Goal: Information Seeking & Learning: Learn about a topic

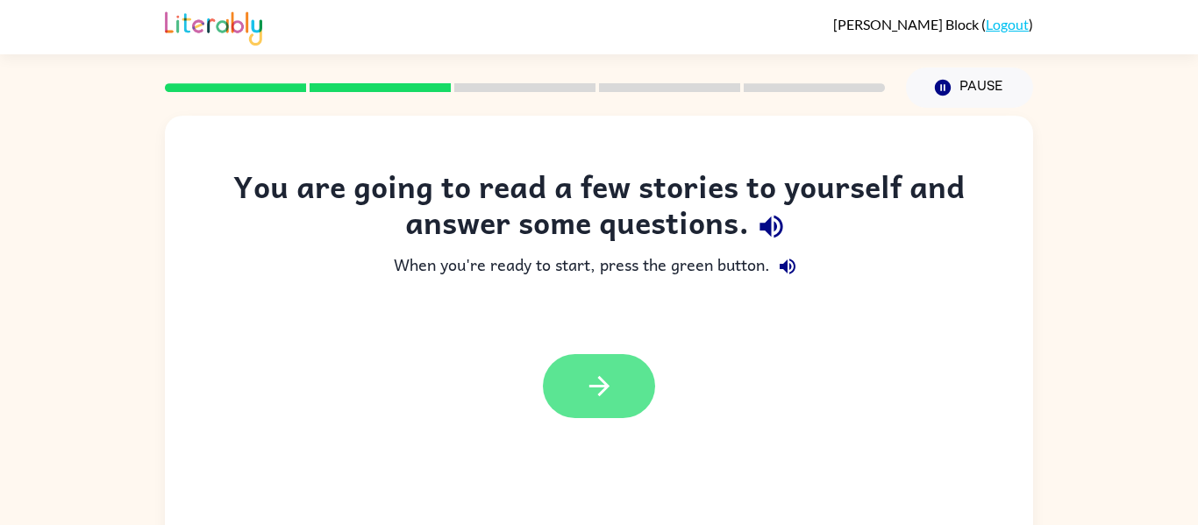
click at [561, 386] on button "button" at bounding box center [599, 386] width 112 height 64
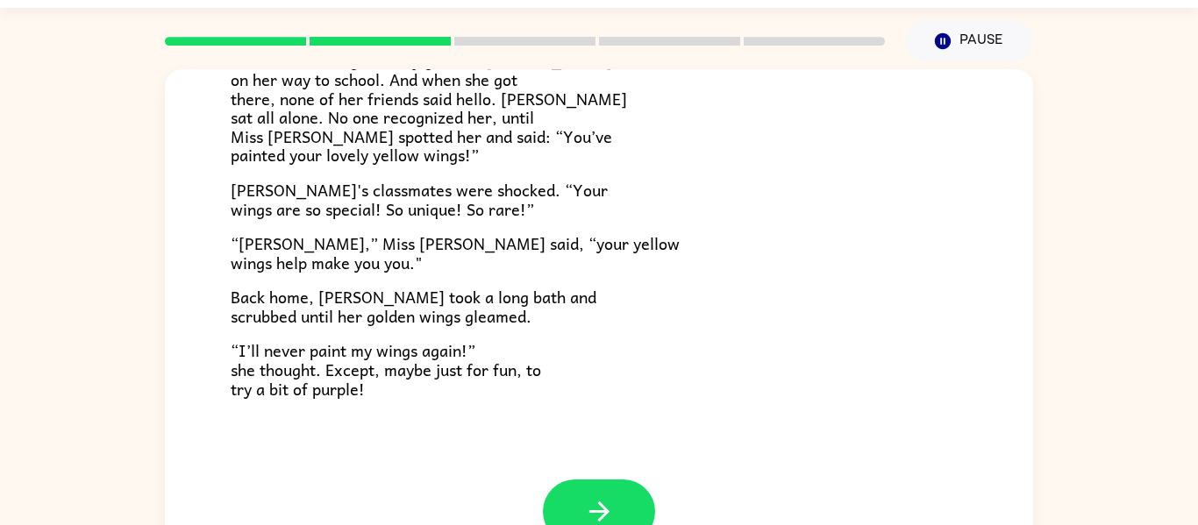
scroll to position [91, 0]
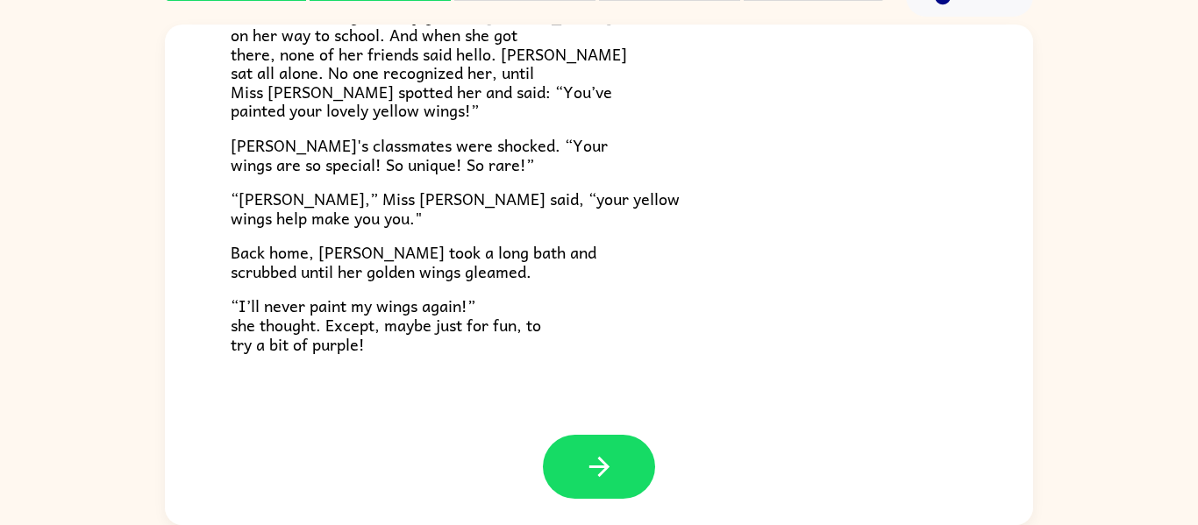
click at [598, 343] on p "“I’ll never paint my wings again!” she thought. Except, maybe just for fun, to …" at bounding box center [599, 324] width 736 height 57
click at [599, 454] on icon "button" at bounding box center [599, 467] width 31 height 31
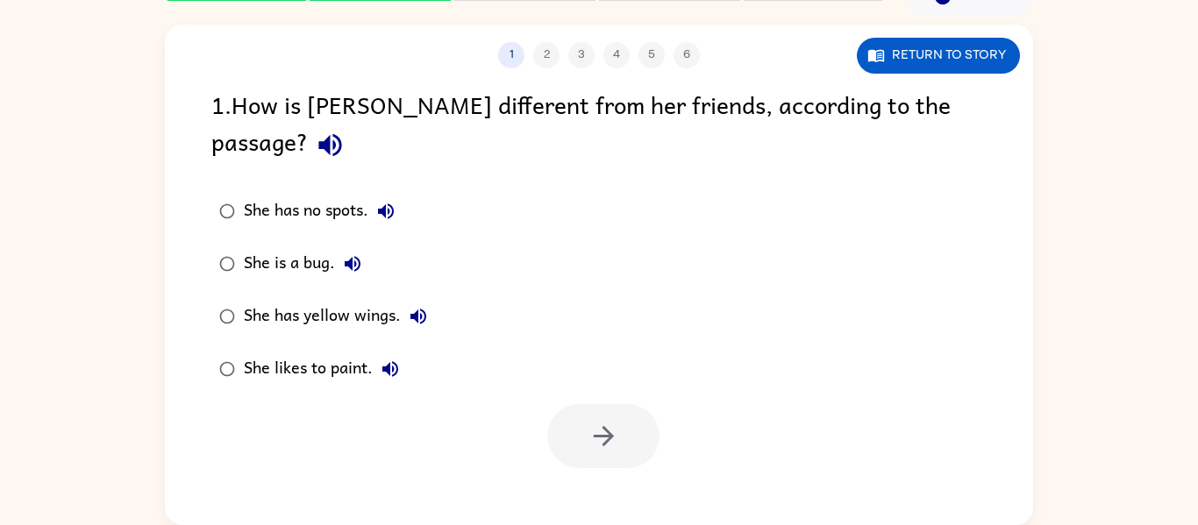
scroll to position [0, 0]
click at [594, 404] on button "button" at bounding box center [603, 436] width 112 height 64
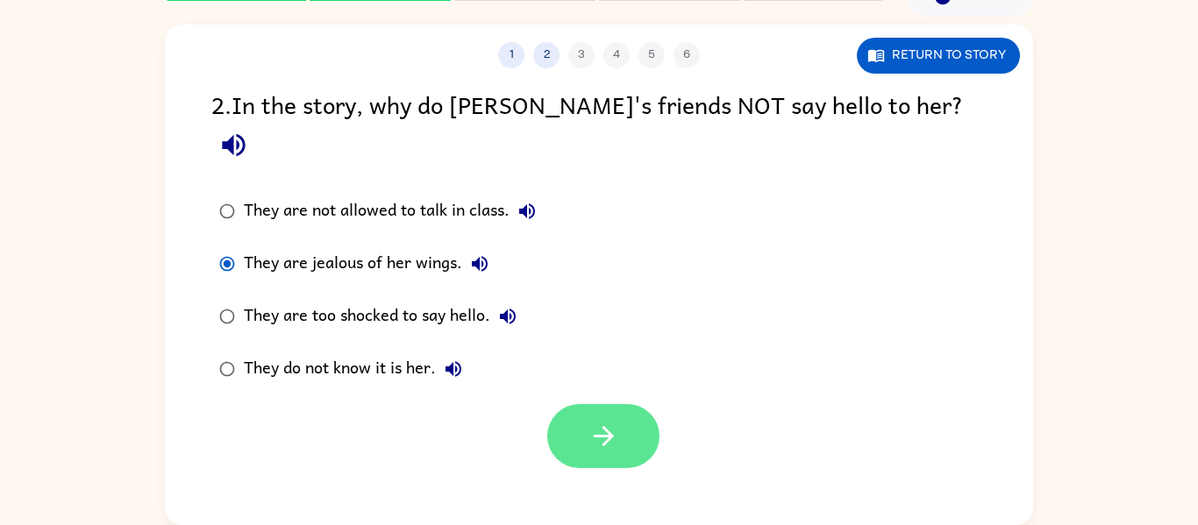
click at [597, 404] on button "button" at bounding box center [603, 436] width 112 height 64
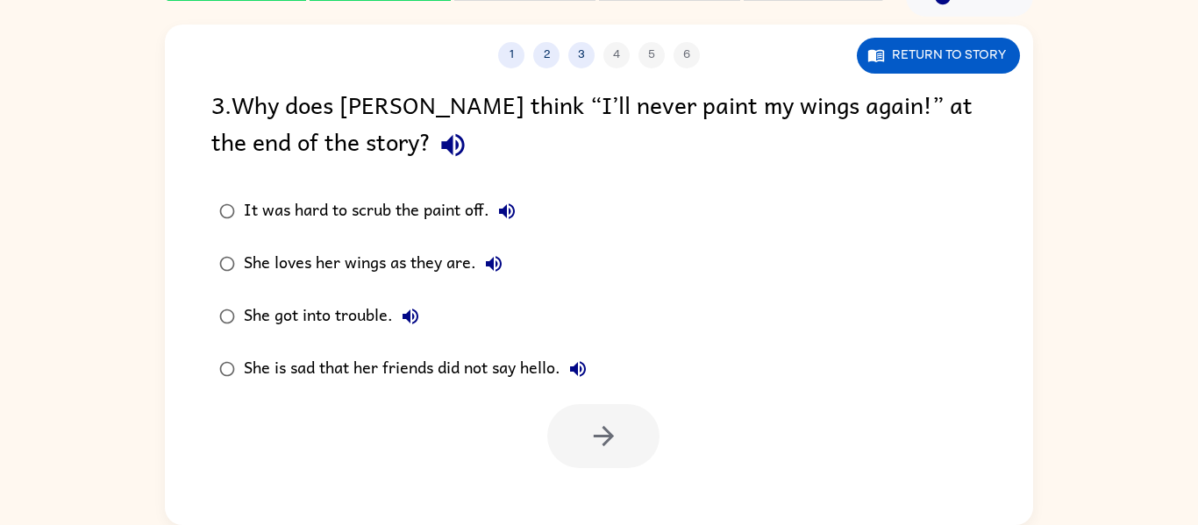
click at [395, 203] on div "It was hard to scrub the paint off." at bounding box center [384, 211] width 281 height 35
click at [622, 424] on button "button" at bounding box center [603, 436] width 112 height 64
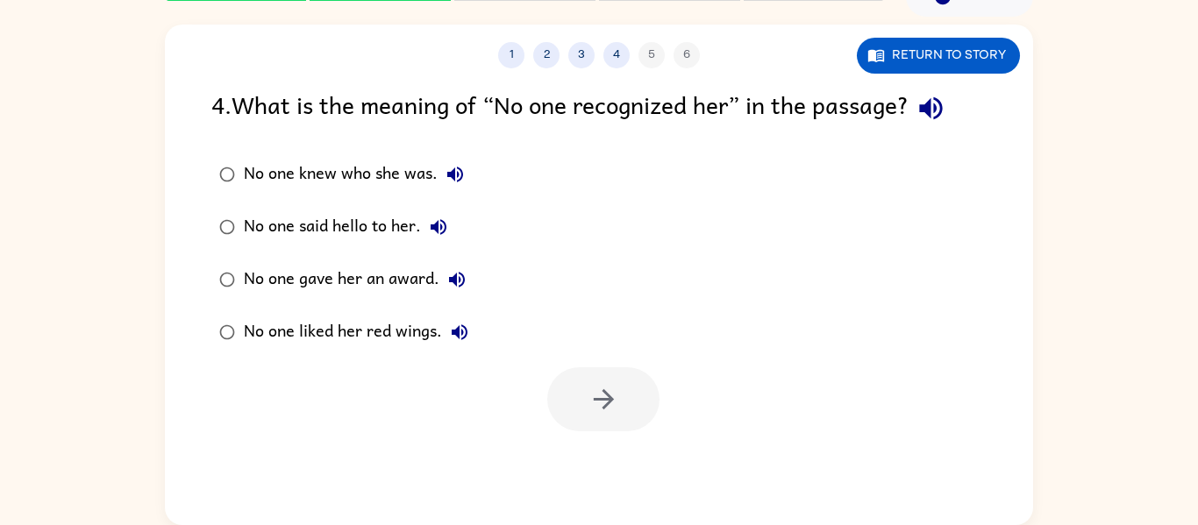
click at [367, 225] on div "No one said hello to her." at bounding box center [350, 227] width 212 height 35
click at [563, 393] on button "button" at bounding box center [603, 399] width 112 height 64
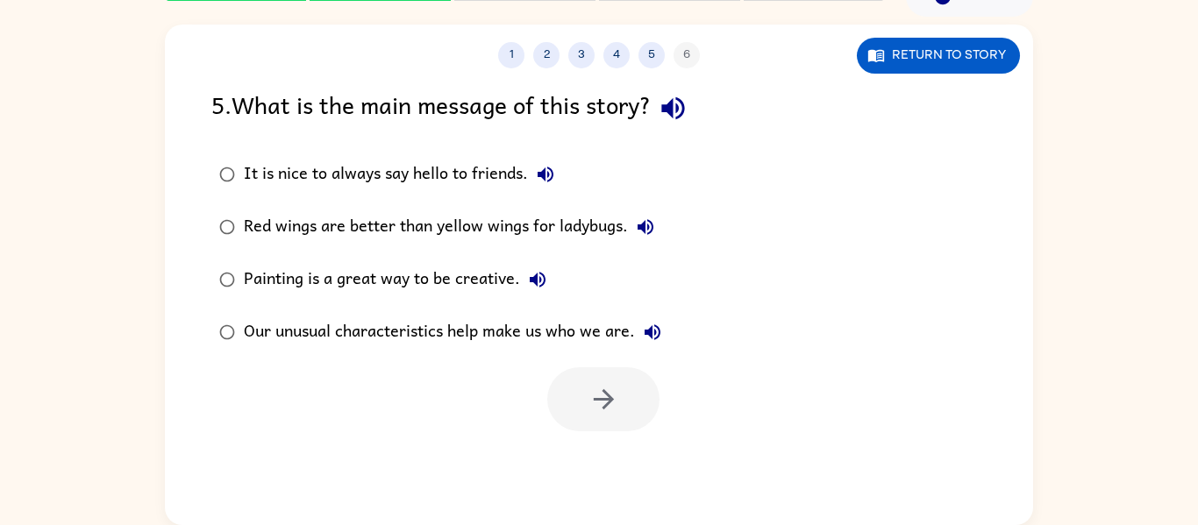
click at [422, 170] on div "It is nice to always say hello to friends." at bounding box center [403, 174] width 319 height 35
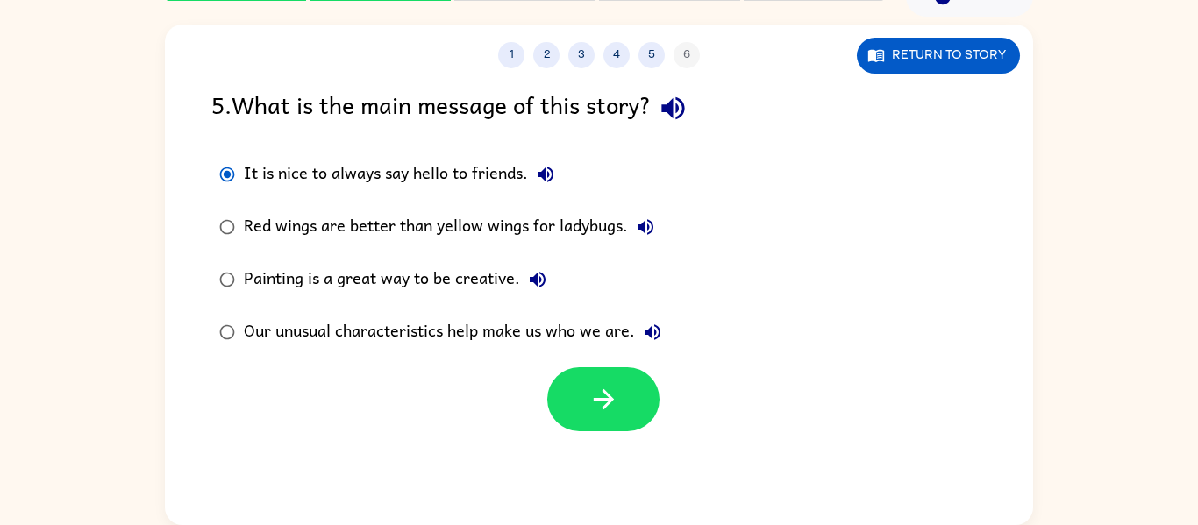
click at [438, 338] on div "Our unusual characteristics help make us who we are." at bounding box center [457, 332] width 426 height 35
click at [565, 390] on button "button" at bounding box center [603, 399] width 112 height 64
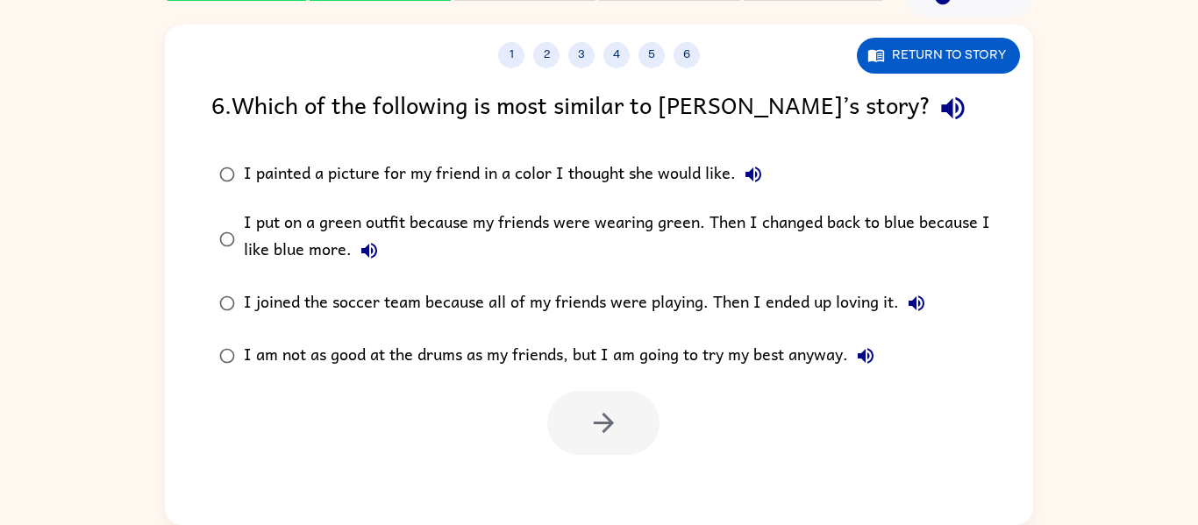
click at [319, 225] on div "I put on a green outfit because my friends were wearing green. Then I changed b…" at bounding box center [627, 239] width 766 height 59
click at [594, 431] on icon "button" at bounding box center [603, 423] width 31 height 31
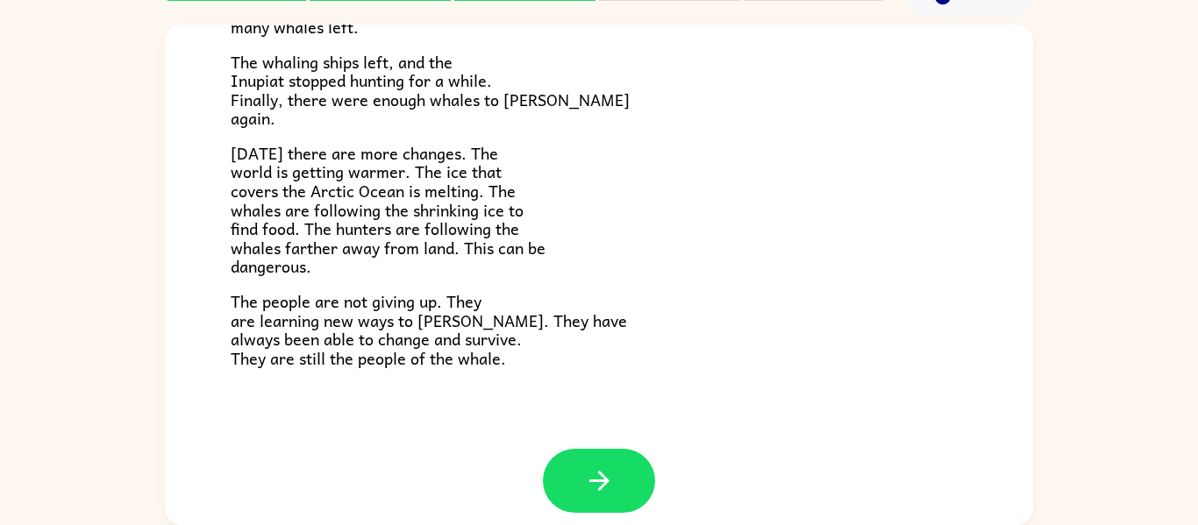
scroll to position [584, 0]
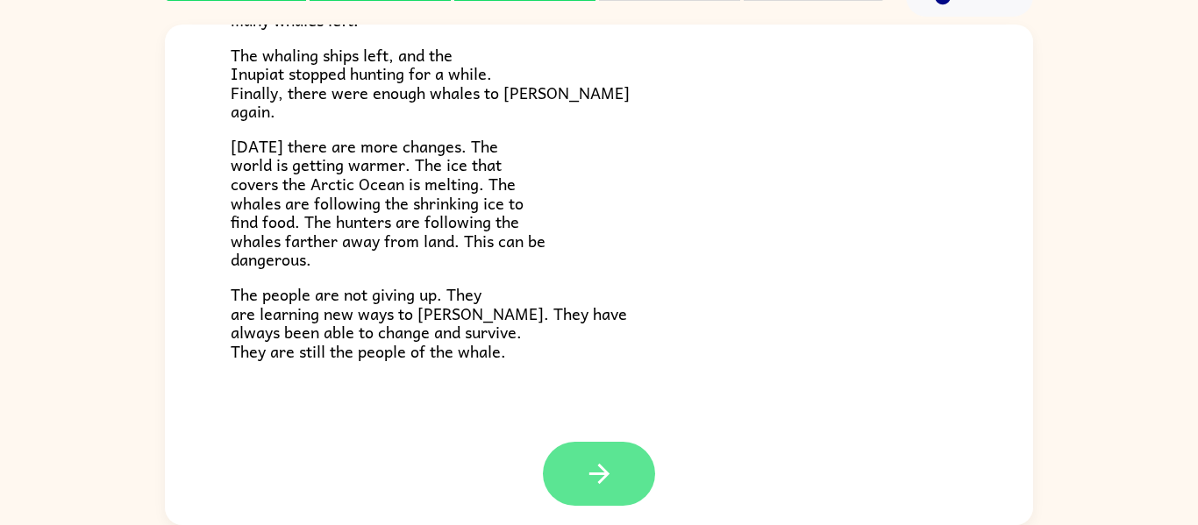
click at [596, 453] on button "button" at bounding box center [599, 474] width 112 height 64
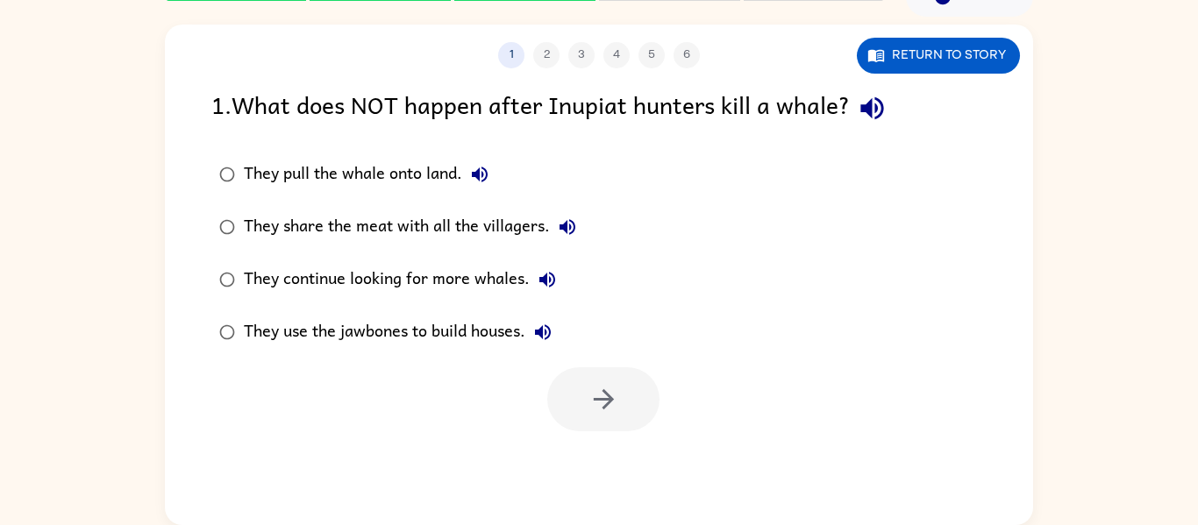
scroll to position [0, 0]
click at [366, 338] on div "They use the jawbones to build houses." at bounding box center [402, 332] width 317 height 35
click at [635, 390] on button "button" at bounding box center [603, 399] width 112 height 64
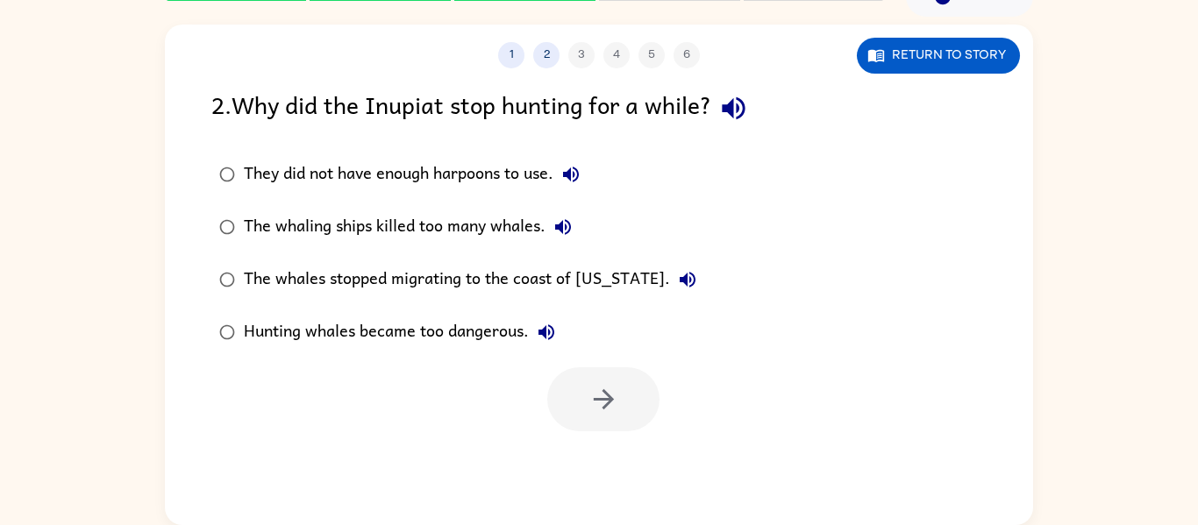
click at [481, 224] on div "The whaling ships killed too many whales." at bounding box center [412, 227] width 337 height 35
click at [583, 381] on button "button" at bounding box center [603, 399] width 112 height 64
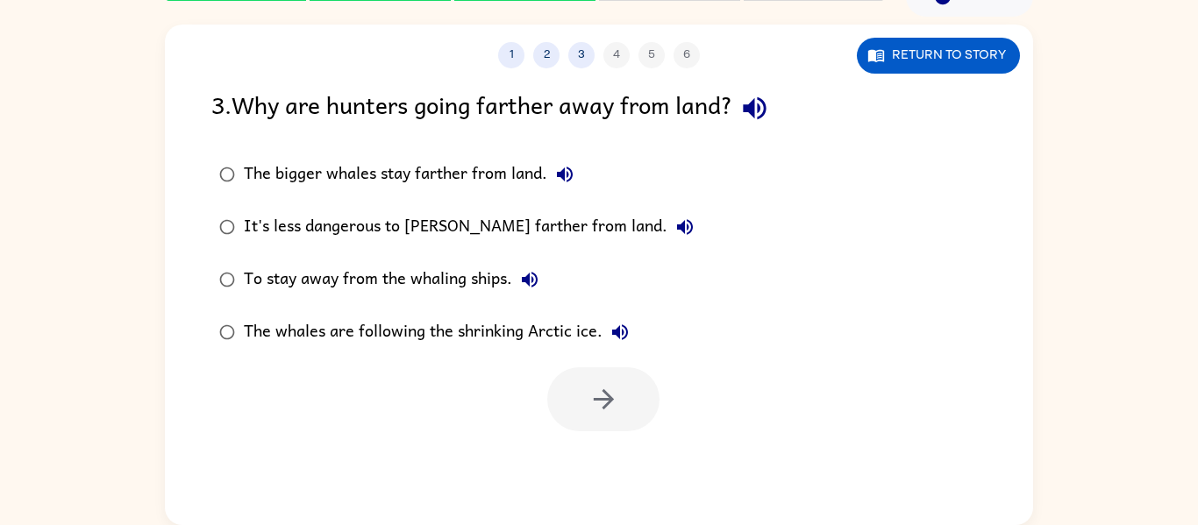
click at [487, 333] on div "The whales are following the shrinking Arctic ice." at bounding box center [441, 332] width 394 height 35
click at [594, 401] on icon "button" at bounding box center [603, 399] width 31 height 31
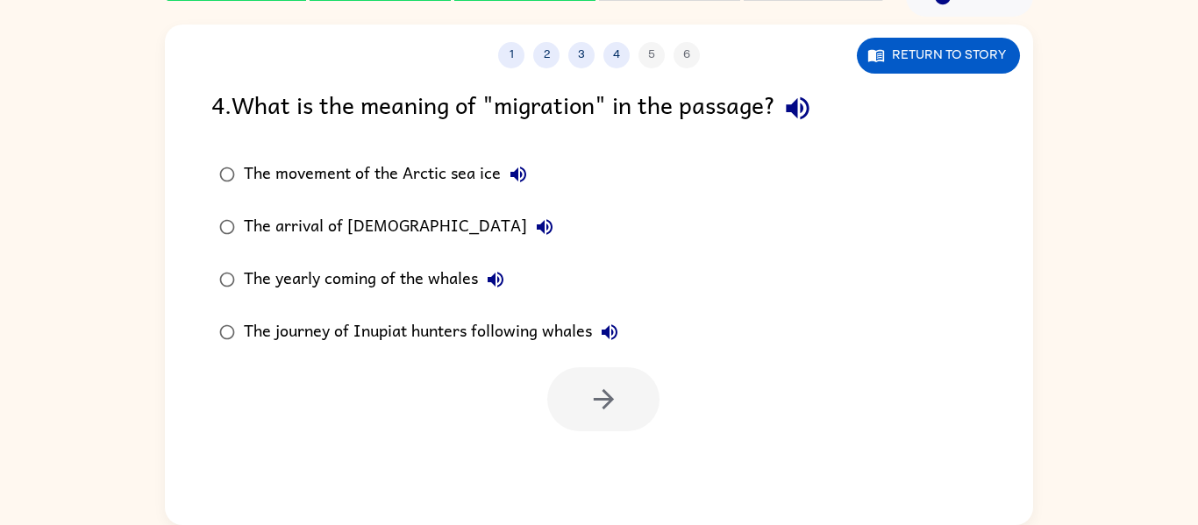
click at [448, 328] on div "The journey of Inupiat hunters following whales" at bounding box center [435, 332] width 383 height 35
click at [593, 396] on icon "button" at bounding box center [603, 399] width 31 height 31
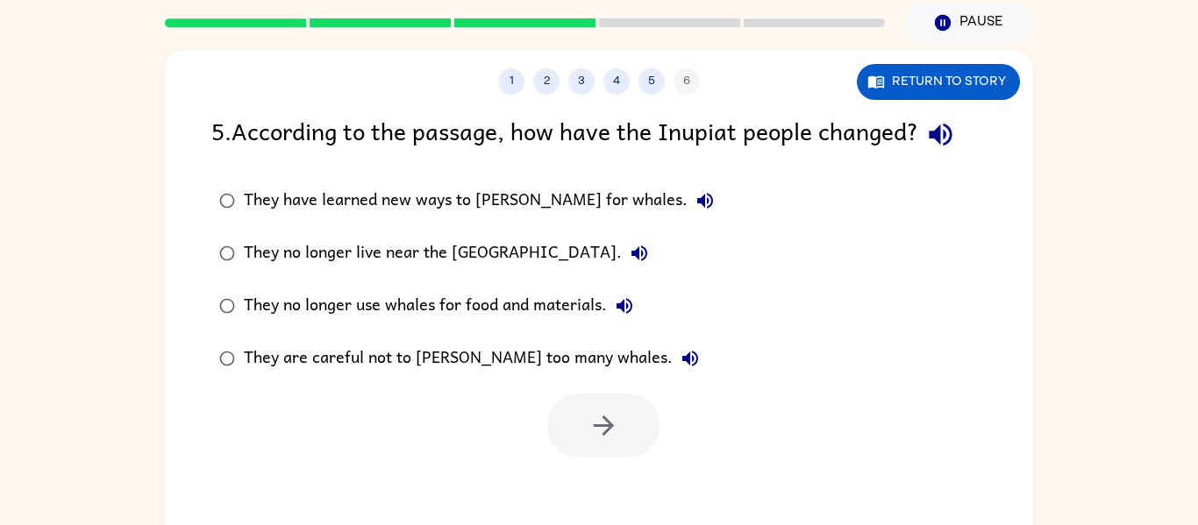
scroll to position [63, 0]
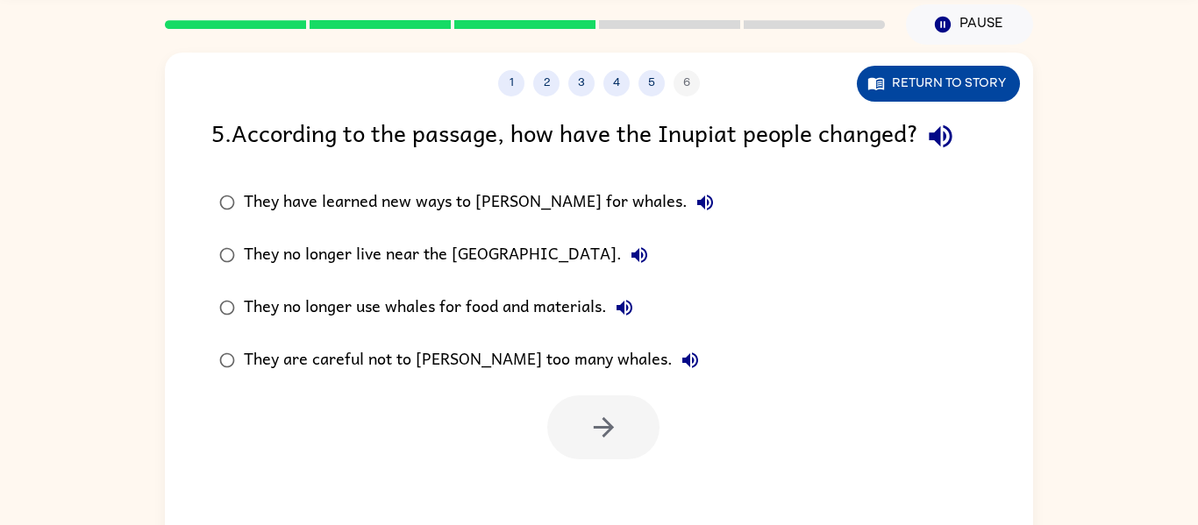
click at [909, 85] on button "Return to story" at bounding box center [938, 84] width 163 height 36
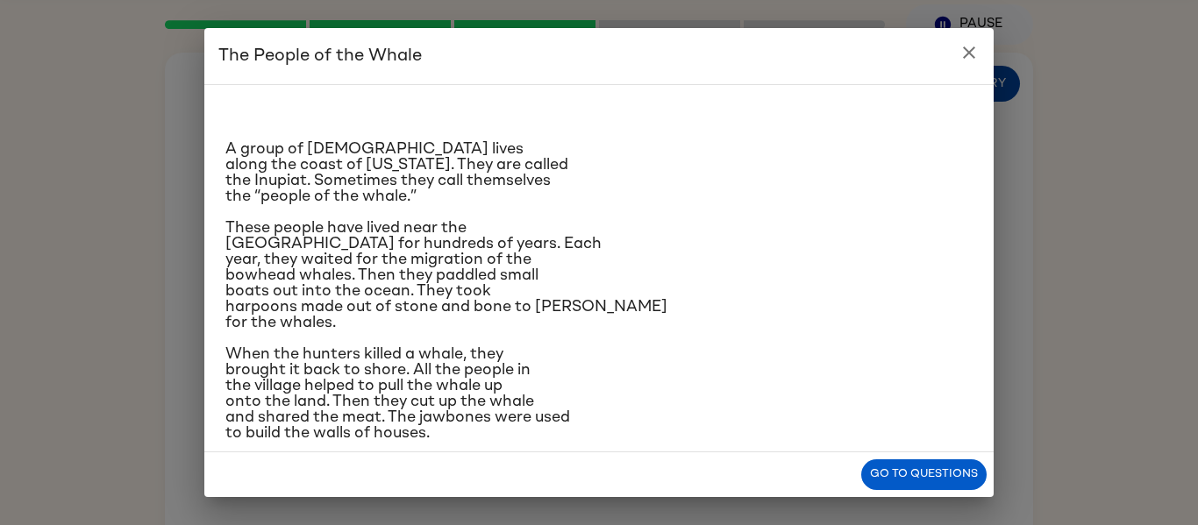
scroll to position [382, 0]
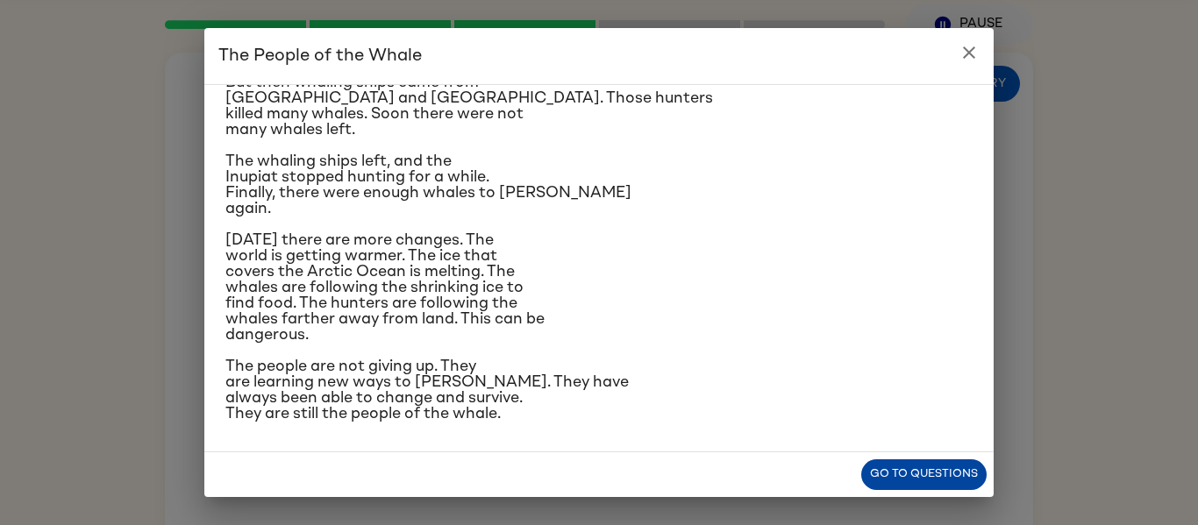
click at [954, 476] on button "Go to questions" at bounding box center [923, 474] width 125 height 31
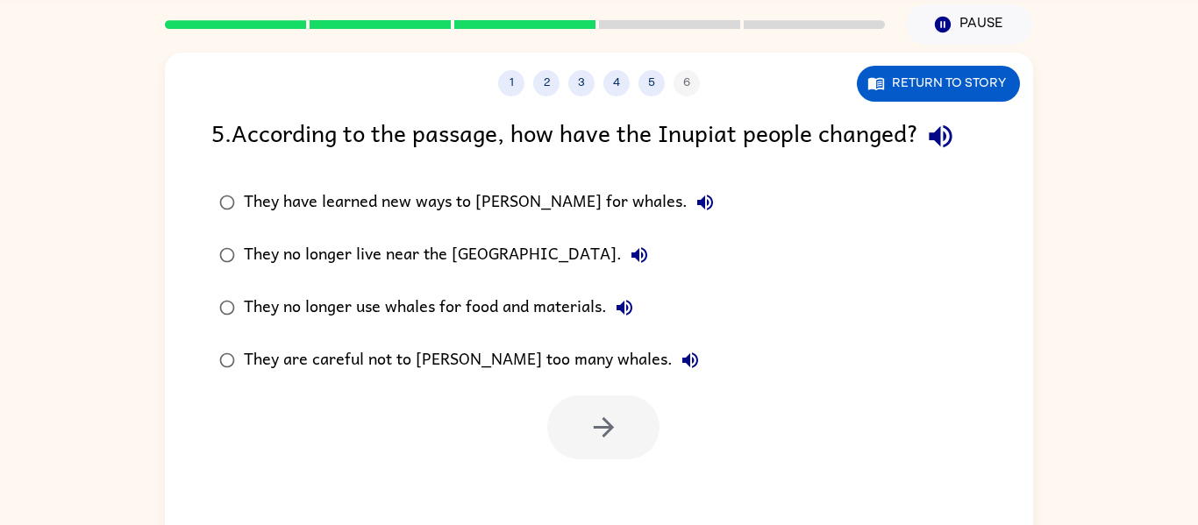
click at [417, 198] on div "They have learned new ways to [PERSON_NAME] for whales." at bounding box center [483, 202] width 479 height 35
click at [582, 422] on button "button" at bounding box center [603, 427] width 112 height 64
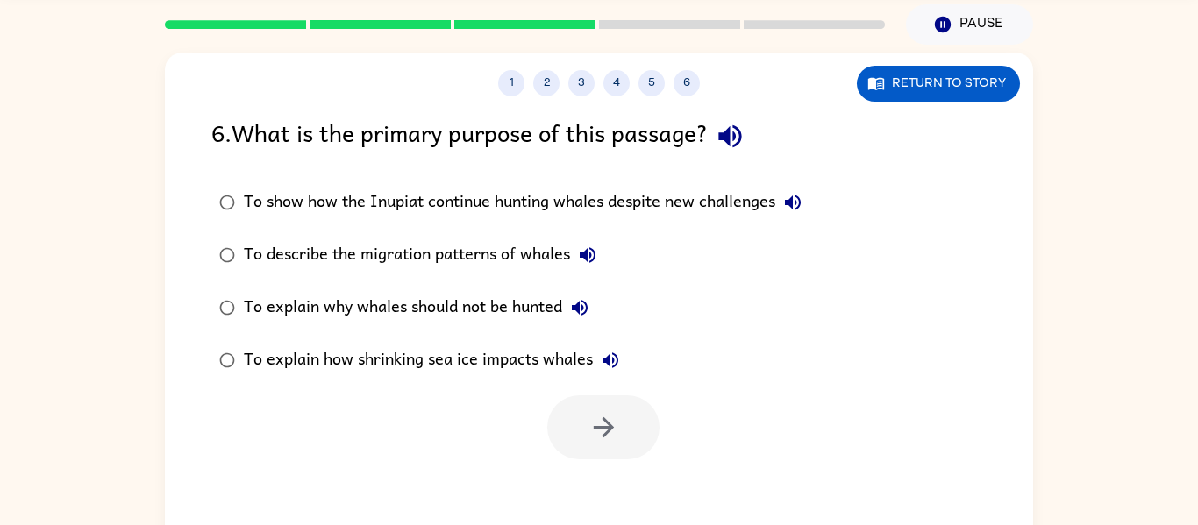
click at [582, 422] on div at bounding box center [603, 427] width 112 height 64
click at [893, 74] on button "Return to story" at bounding box center [938, 84] width 163 height 36
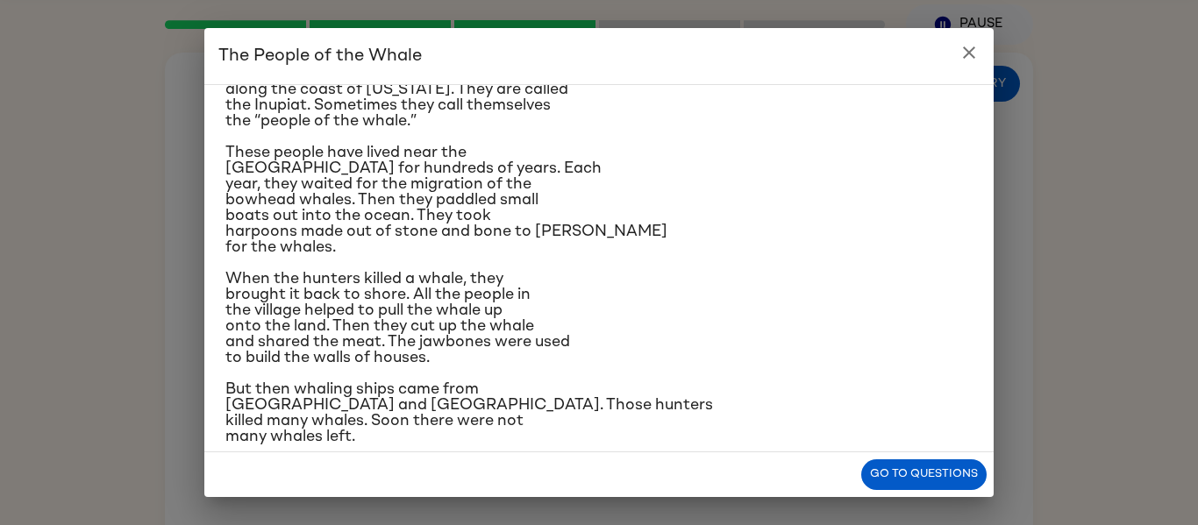
scroll to position [88, 0]
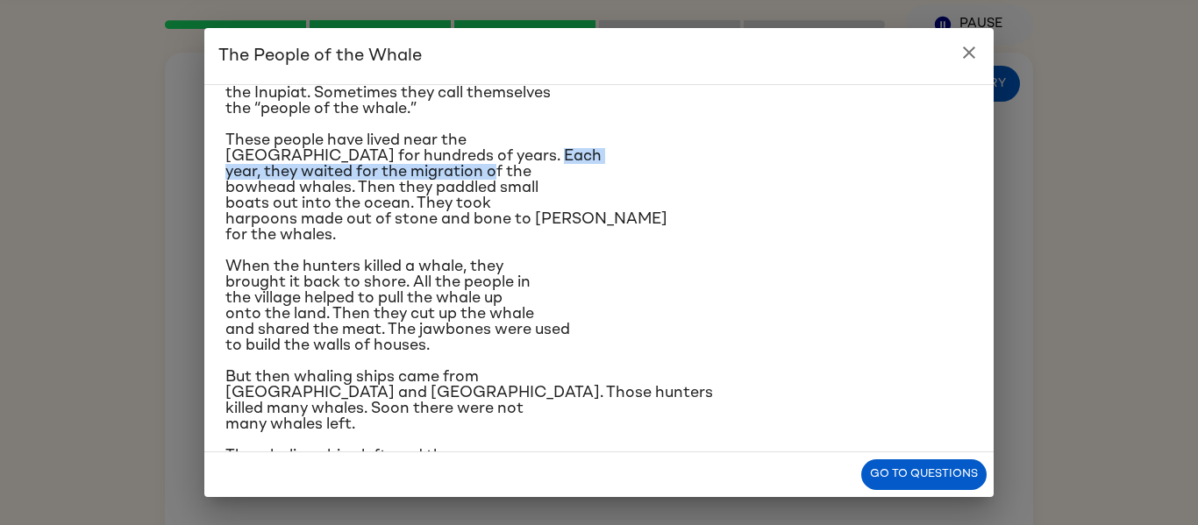
drag, startPoint x: 833, startPoint y: 159, endPoint x: 839, endPoint y: 175, distance: 17.8
click at [839, 175] on p "These people have lived near the [GEOGRAPHIC_DATA] for hundreds of years. Each …" at bounding box center [598, 187] width 747 height 110
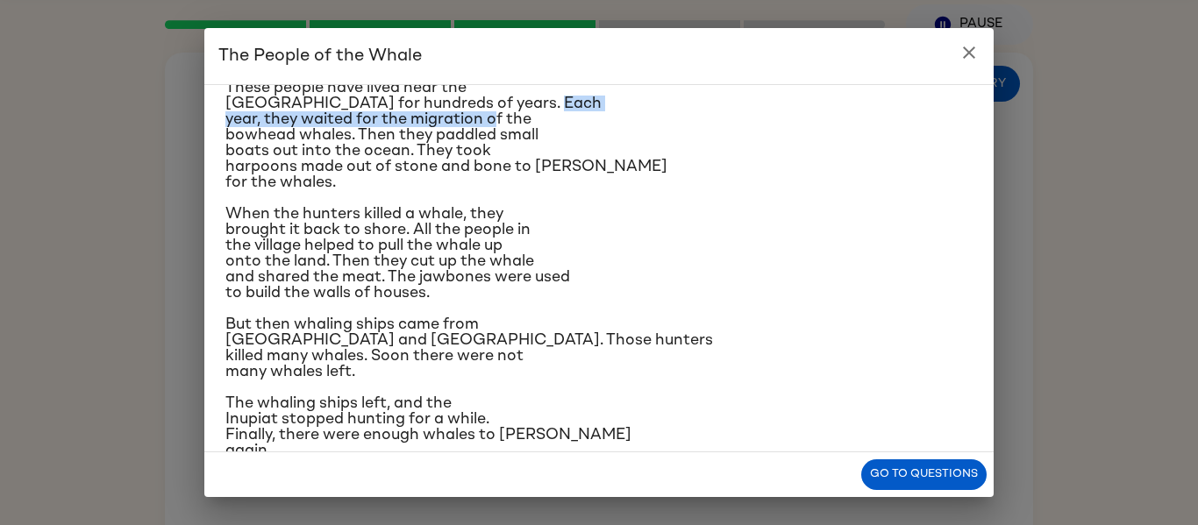
scroll to position [382, 0]
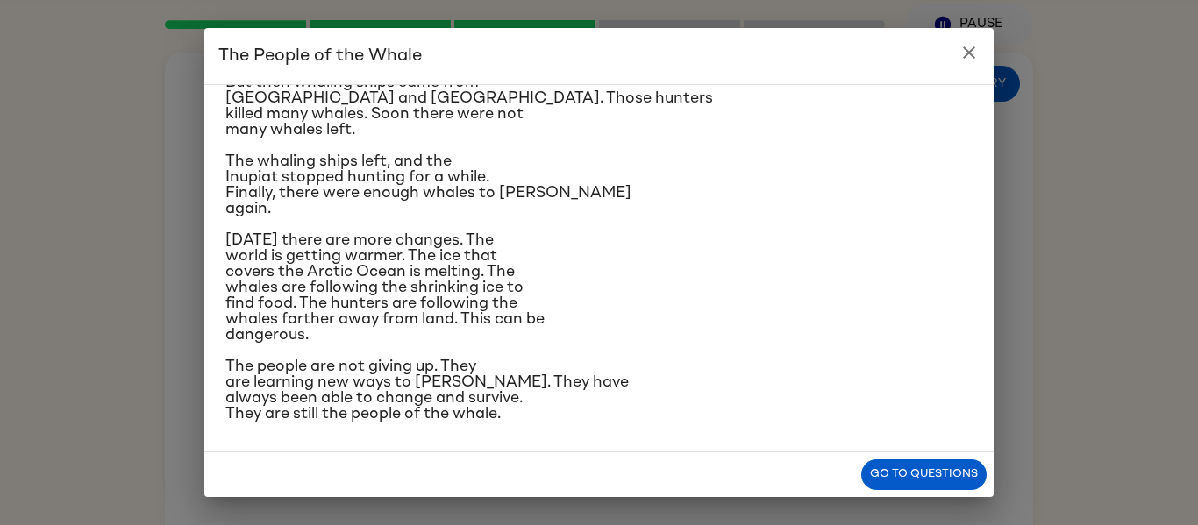
click at [843, 177] on p "The whaling ships left, and the Inupiat stopped hunting for a while. Finally, t…" at bounding box center [598, 184] width 747 height 63
click at [944, 482] on button "Go to questions" at bounding box center [923, 474] width 125 height 31
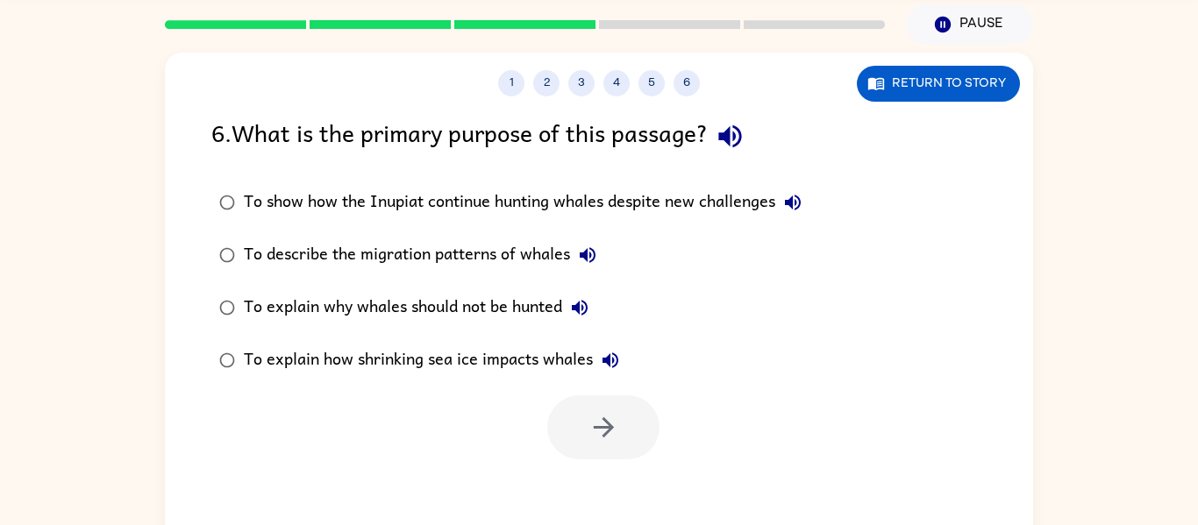
drag, startPoint x: 944, startPoint y: 482, endPoint x: 954, endPoint y: 475, distance: 11.9
click at [954, 475] on div "1 2 3 4 5 6 Return to story 6 . What is the primary purpose of this passage? To…" at bounding box center [599, 303] width 868 height 501
click at [425, 193] on div "To show how the Inupiat continue hunting whales despite new challenges" at bounding box center [527, 202] width 566 height 35
click at [431, 353] on div "To explain how shrinking sea ice impacts whales" at bounding box center [436, 360] width 384 height 35
click at [591, 412] on icon "button" at bounding box center [603, 427] width 31 height 31
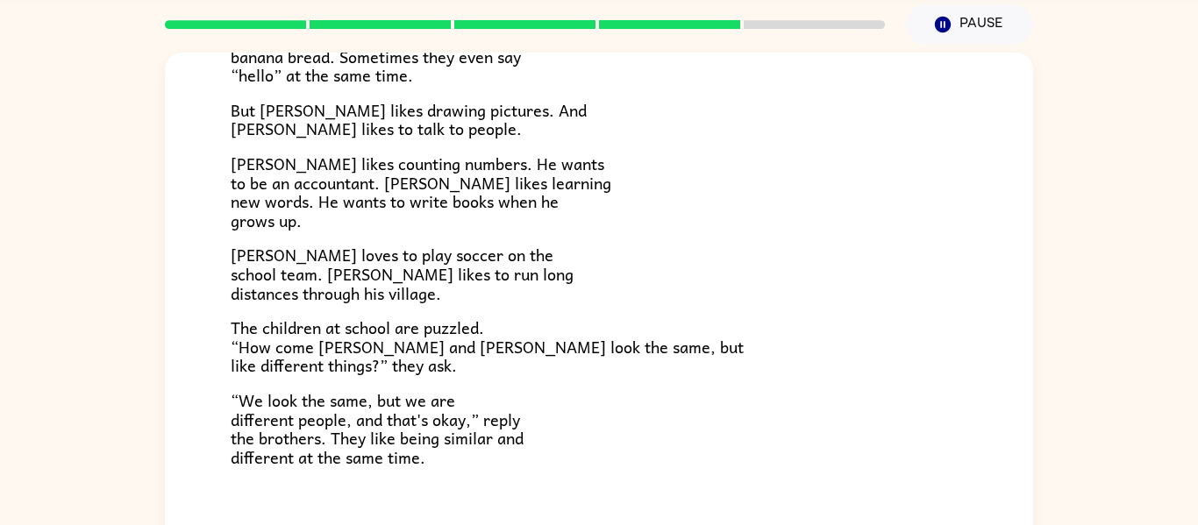
scroll to position [380, 0]
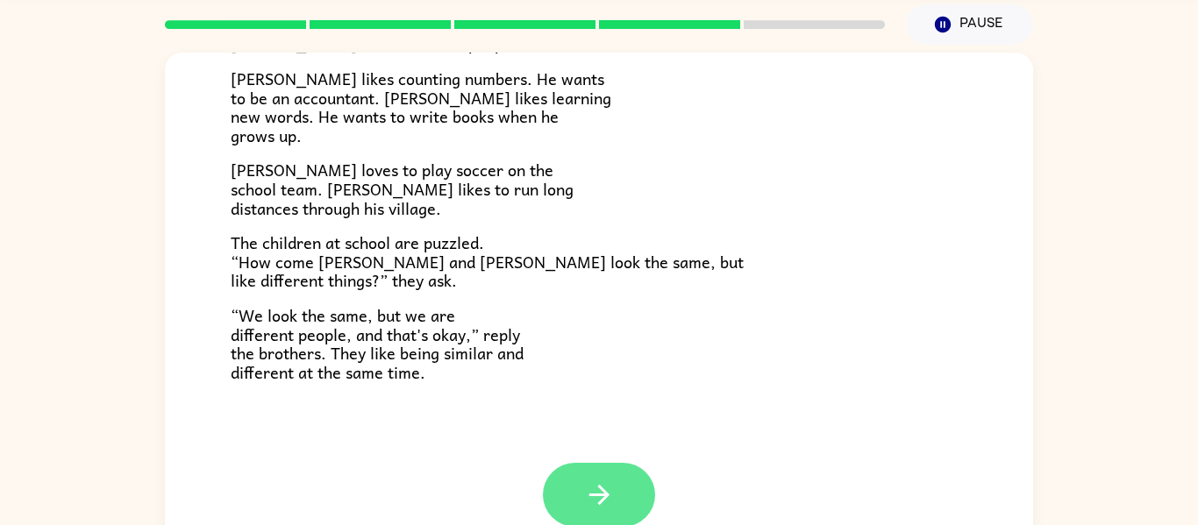
click at [621, 505] on button "button" at bounding box center [599, 495] width 112 height 64
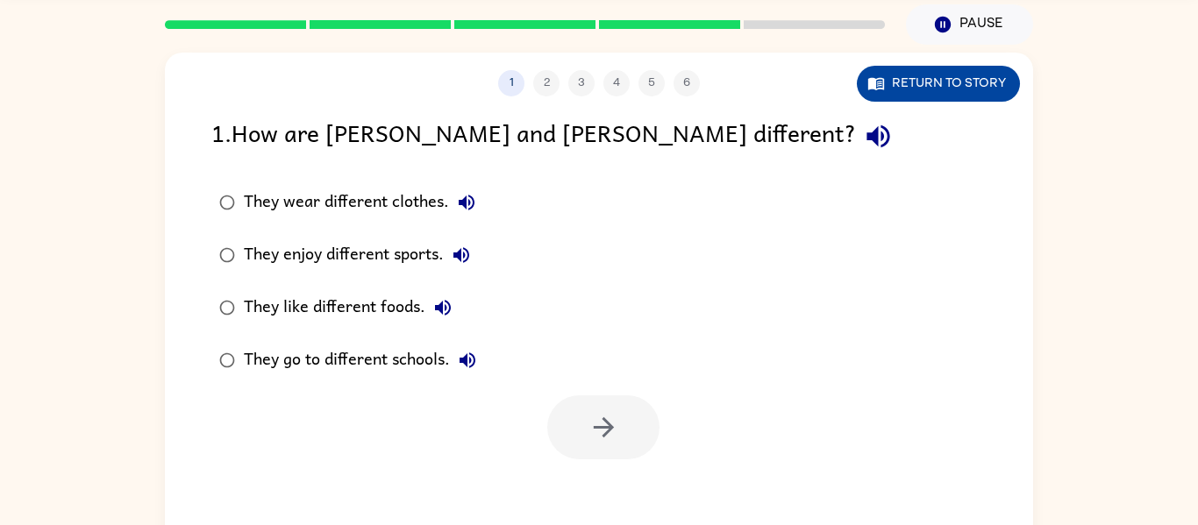
click at [940, 88] on button "Return to story" at bounding box center [938, 84] width 163 height 36
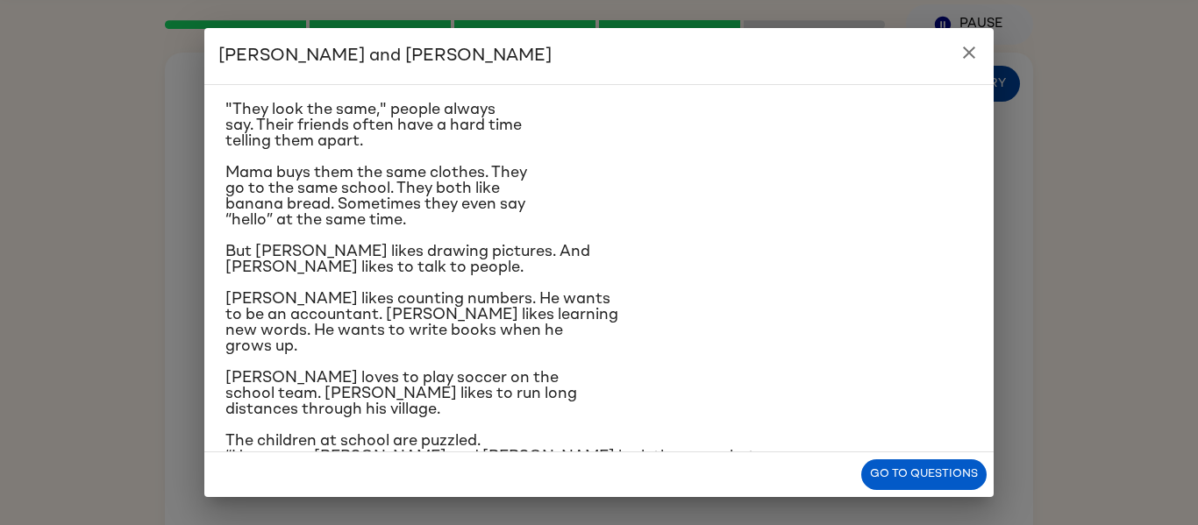
scroll to position [76, 0]
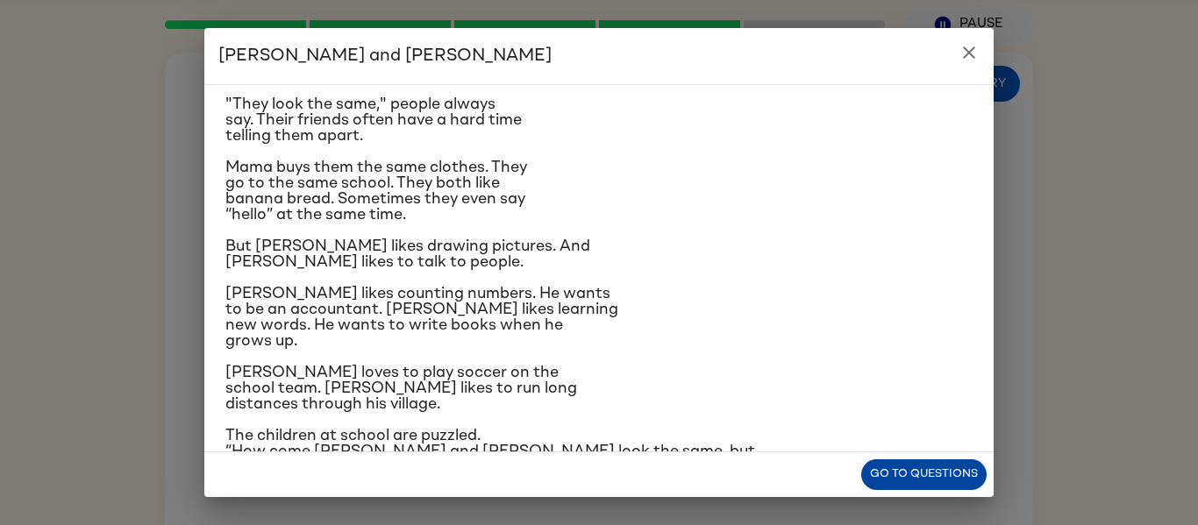
click at [960, 479] on button "Go to questions" at bounding box center [923, 474] width 125 height 31
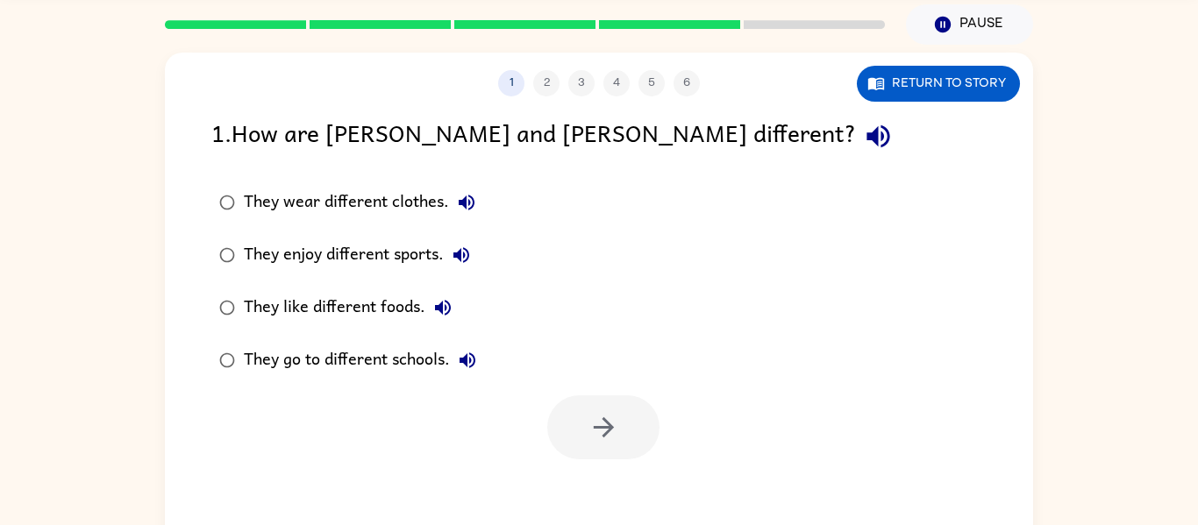
click at [413, 250] on div "They enjoy different sports." at bounding box center [361, 255] width 235 height 35
click at [606, 407] on button "button" at bounding box center [603, 427] width 112 height 64
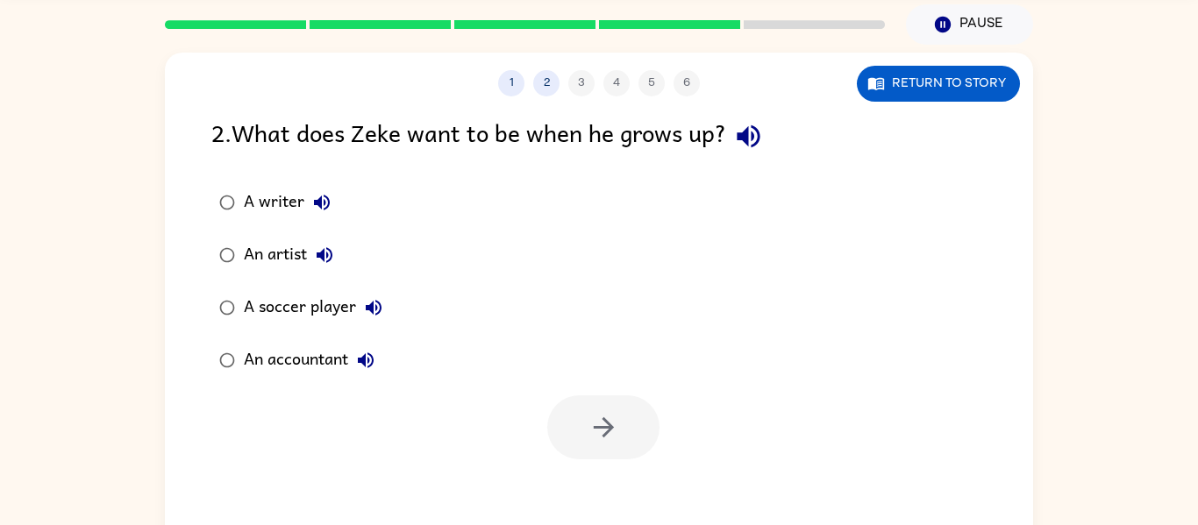
click at [879, 103] on div "1 2 3 4 5 6 Return to story 2 . What does Zeke want to be when he grows up? A w…" at bounding box center [599, 303] width 868 height 501
click at [886, 81] on button "Return to story" at bounding box center [938, 84] width 163 height 36
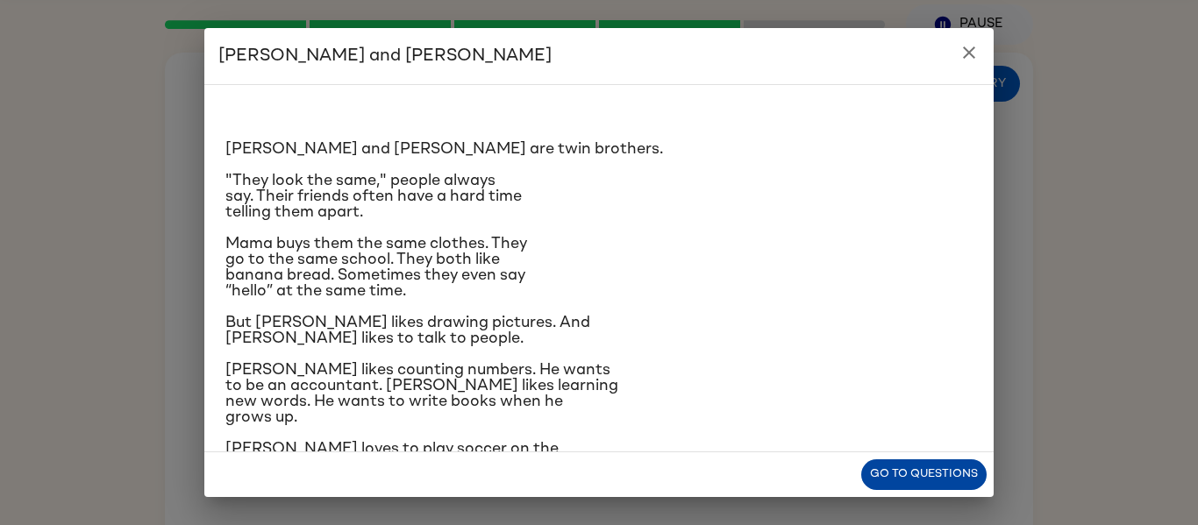
click at [921, 479] on button "Go to questions" at bounding box center [923, 474] width 125 height 31
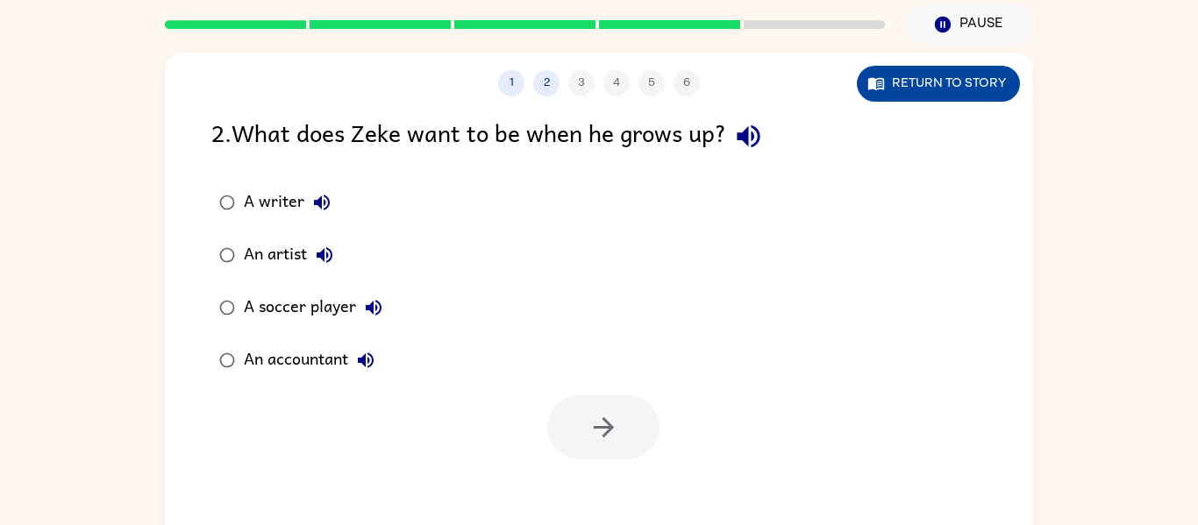
click at [988, 80] on button "Return to story" at bounding box center [938, 84] width 163 height 36
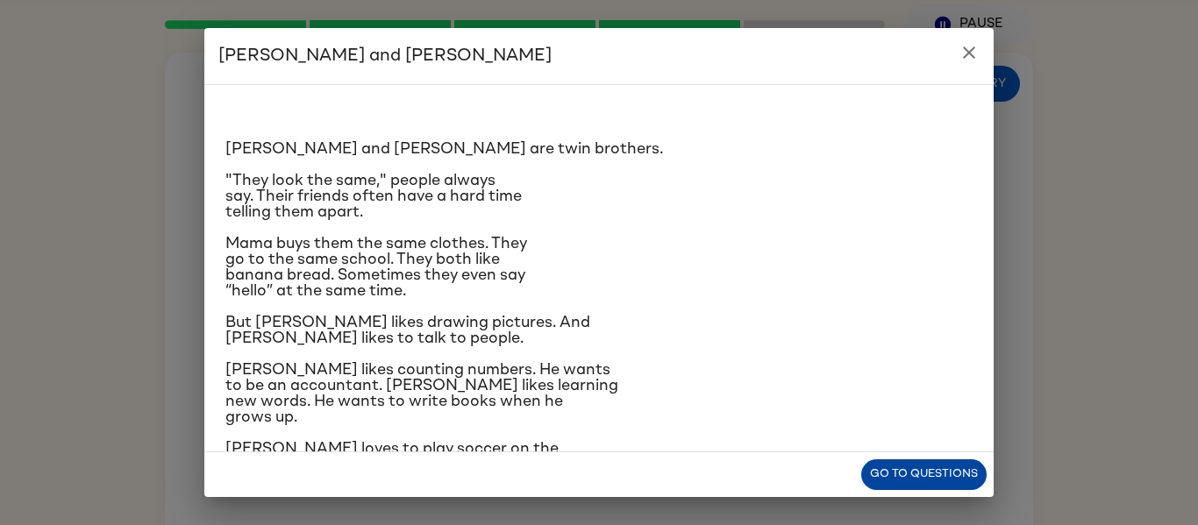
click at [895, 465] on button "Go to questions" at bounding box center [923, 474] width 125 height 31
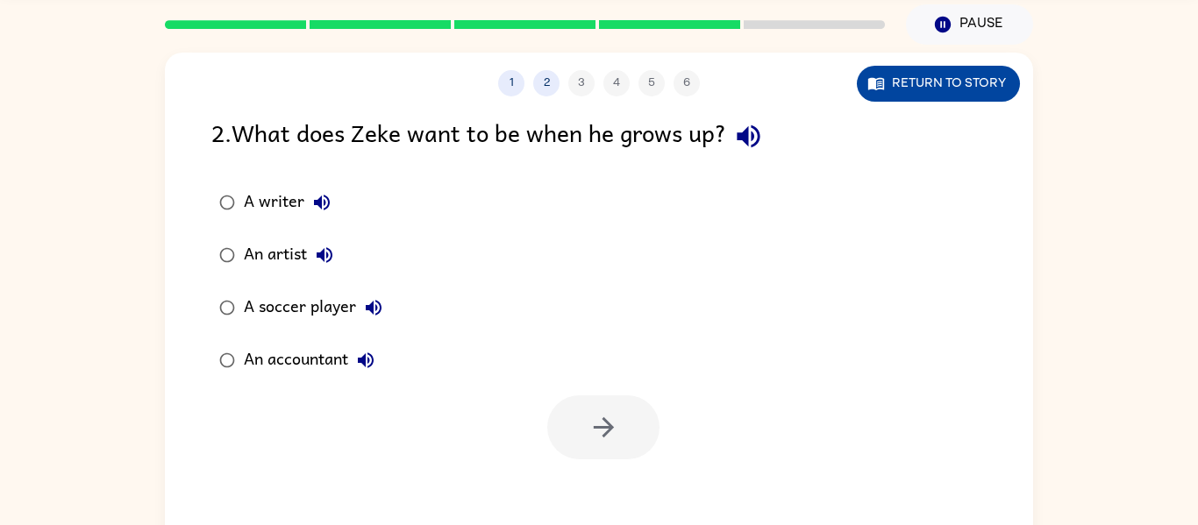
click at [969, 95] on button "Return to story" at bounding box center [938, 84] width 163 height 36
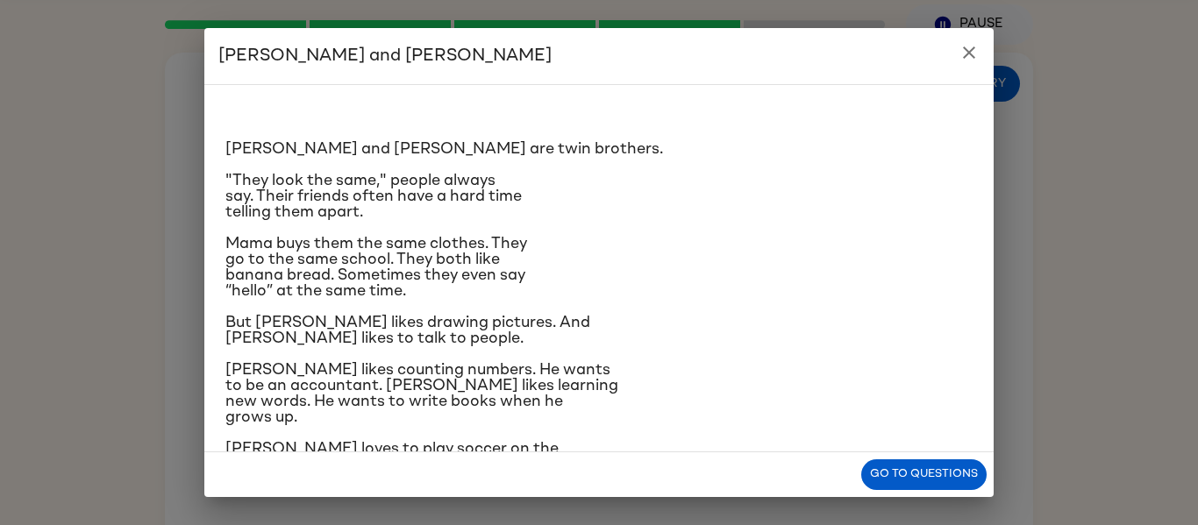
click at [963, 492] on div "Go to questions" at bounding box center [598, 474] width 789 height 45
click at [957, 470] on button "Go to questions" at bounding box center [923, 474] width 125 height 31
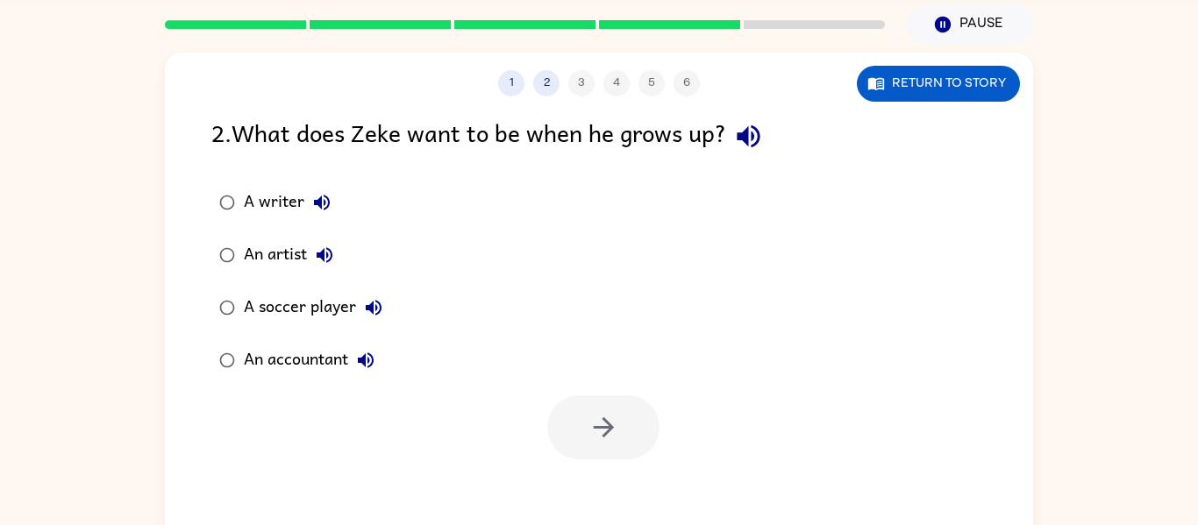
click at [285, 207] on div "A writer" at bounding box center [292, 202] width 96 height 35
click at [623, 399] on button "button" at bounding box center [603, 427] width 112 height 64
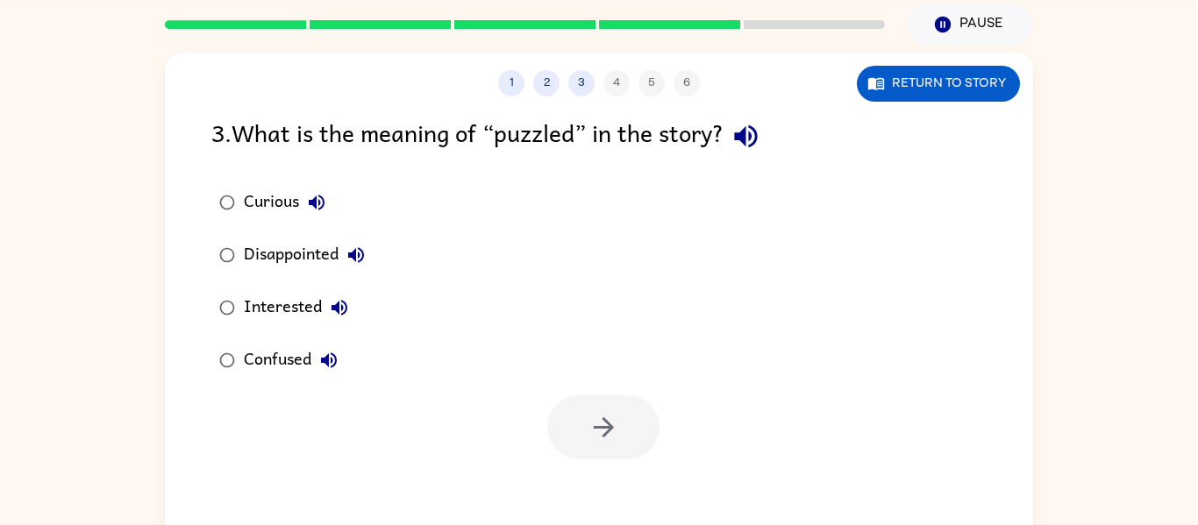
click at [270, 352] on div "Confused" at bounding box center [295, 360] width 103 height 35
click at [623, 435] on button "button" at bounding box center [603, 427] width 112 height 64
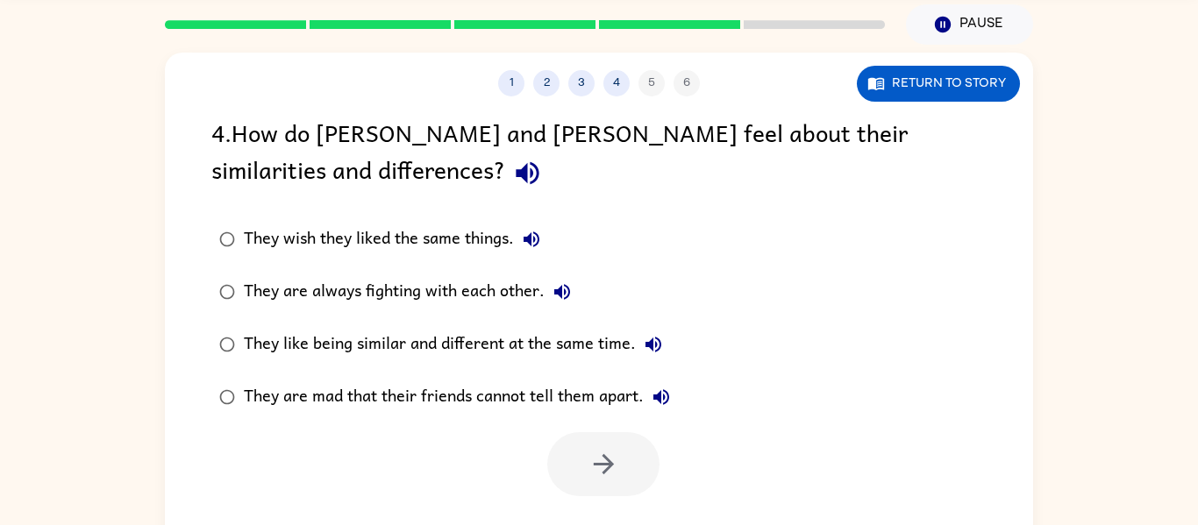
click at [577, 351] on div "They like being similar and different at the same time." at bounding box center [457, 344] width 427 height 35
click at [638, 464] on button "button" at bounding box center [603, 464] width 112 height 64
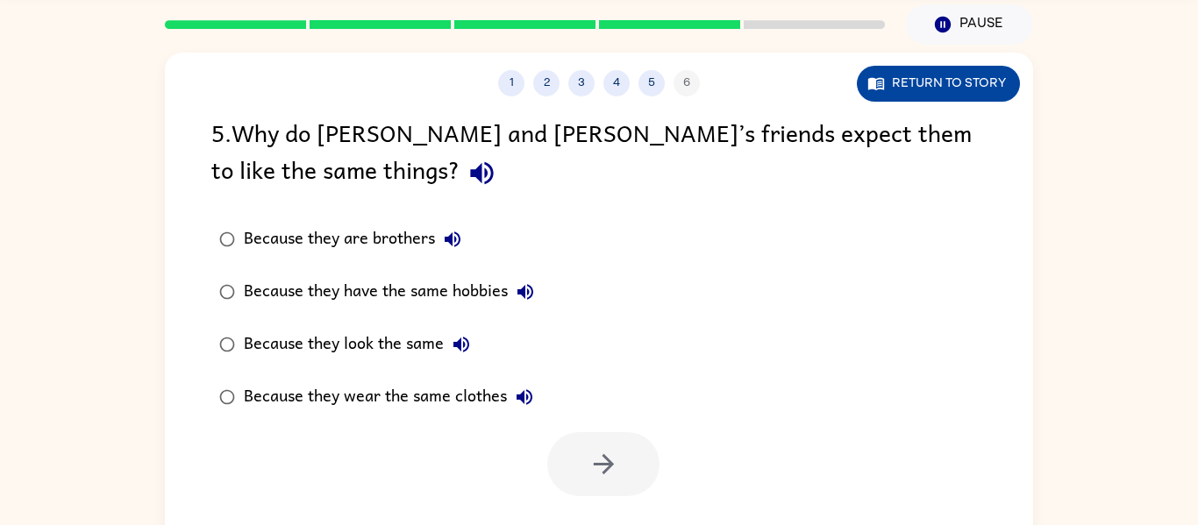
click at [905, 91] on button "Return to story" at bounding box center [938, 84] width 163 height 36
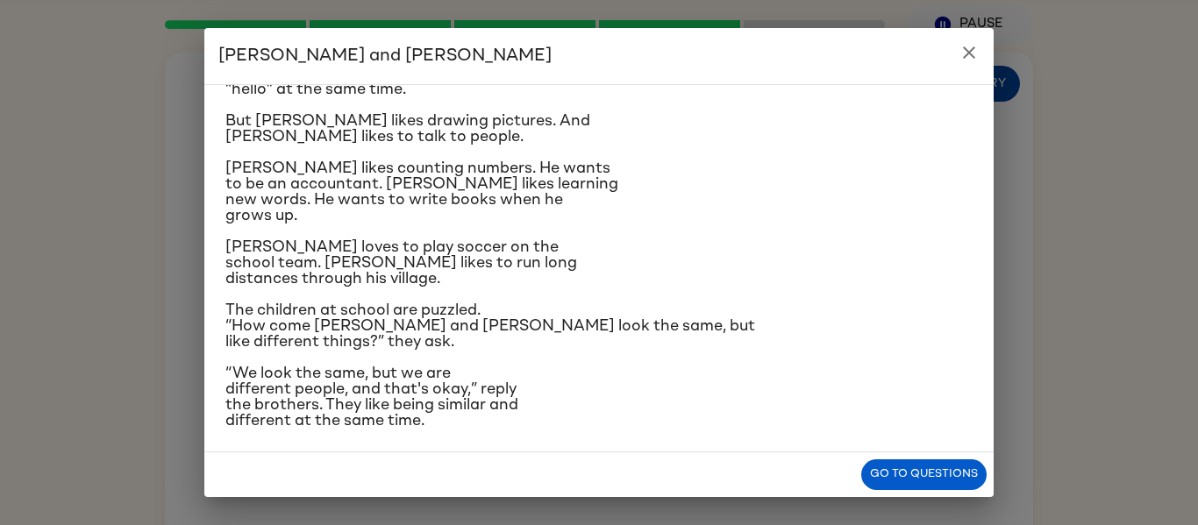
scroll to position [209, 0]
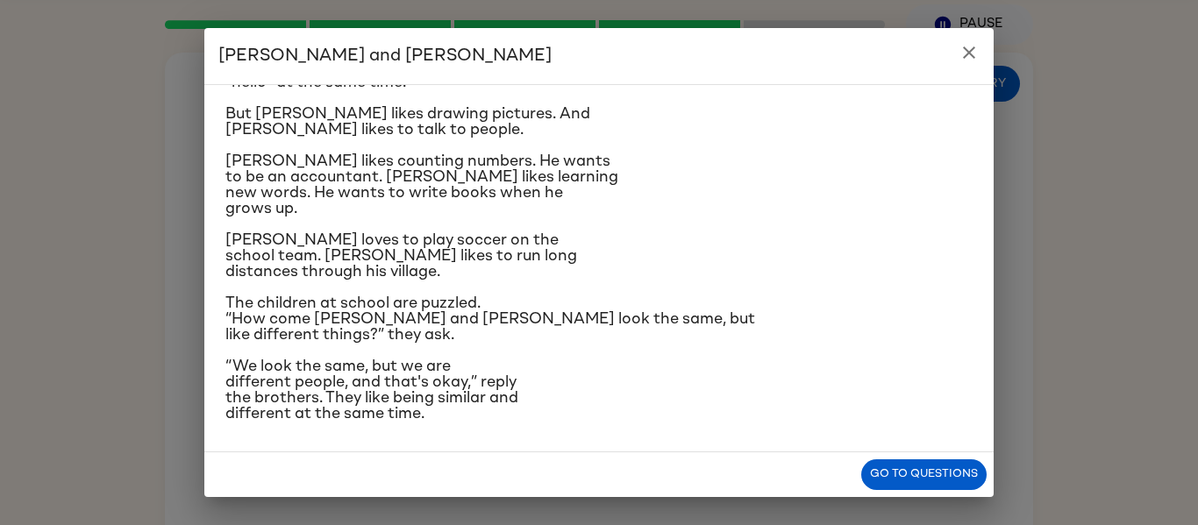
click at [969, 490] on div "Go to questions" at bounding box center [598, 474] width 789 height 45
click at [960, 460] on button "Go to questions" at bounding box center [923, 474] width 125 height 31
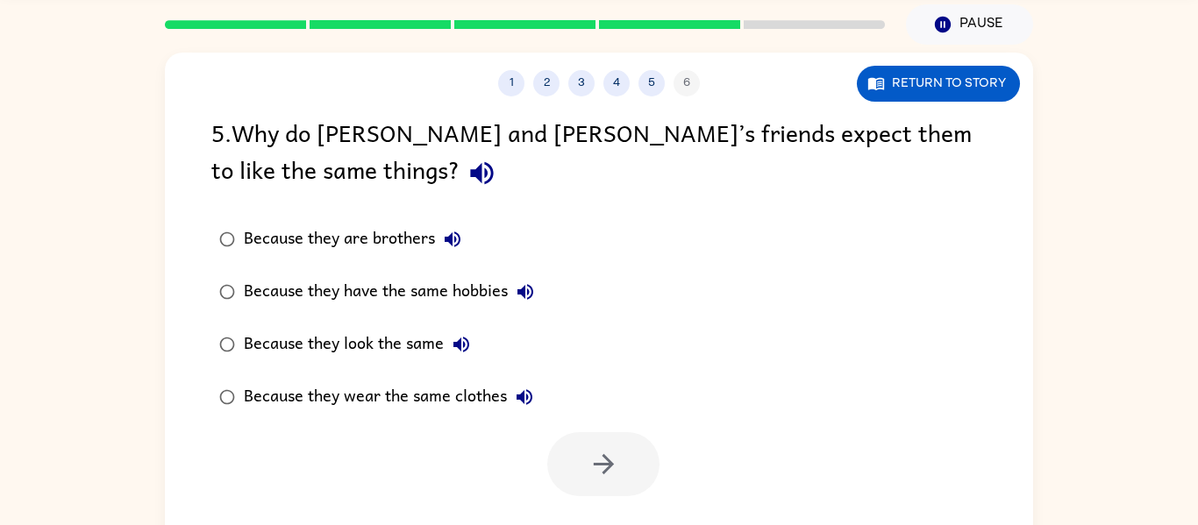
click at [362, 397] on div "Because they wear the same clothes" at bounding box center [393, 397] width 298 height 35
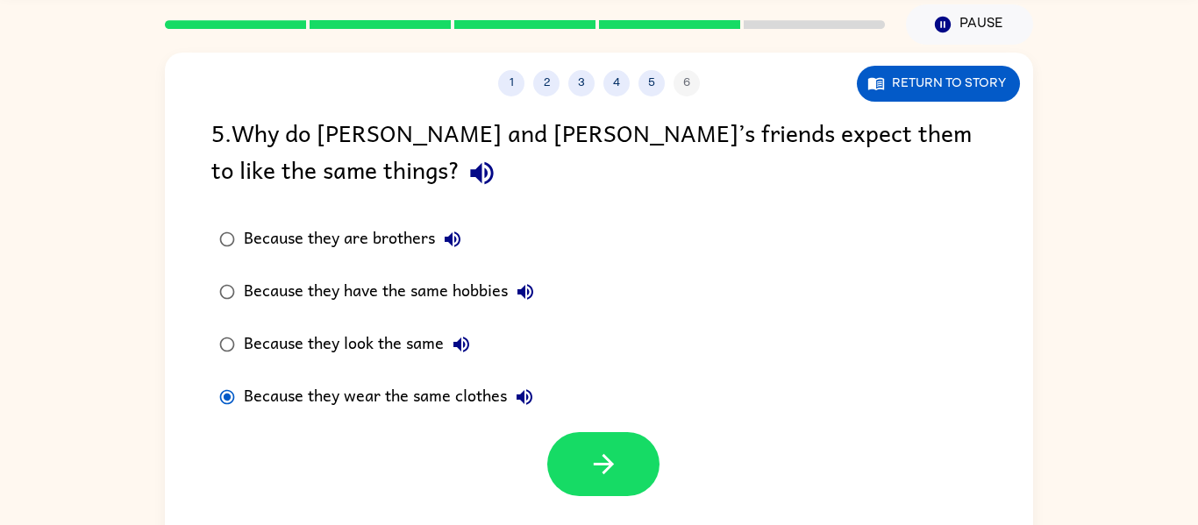
click at [383, 229] on div "Because they are brothers" at bounding box center [357, 239] width 226 height 35
click at [603, 477] on icon "button" at bounding box center [603, 464] width 31 height 31
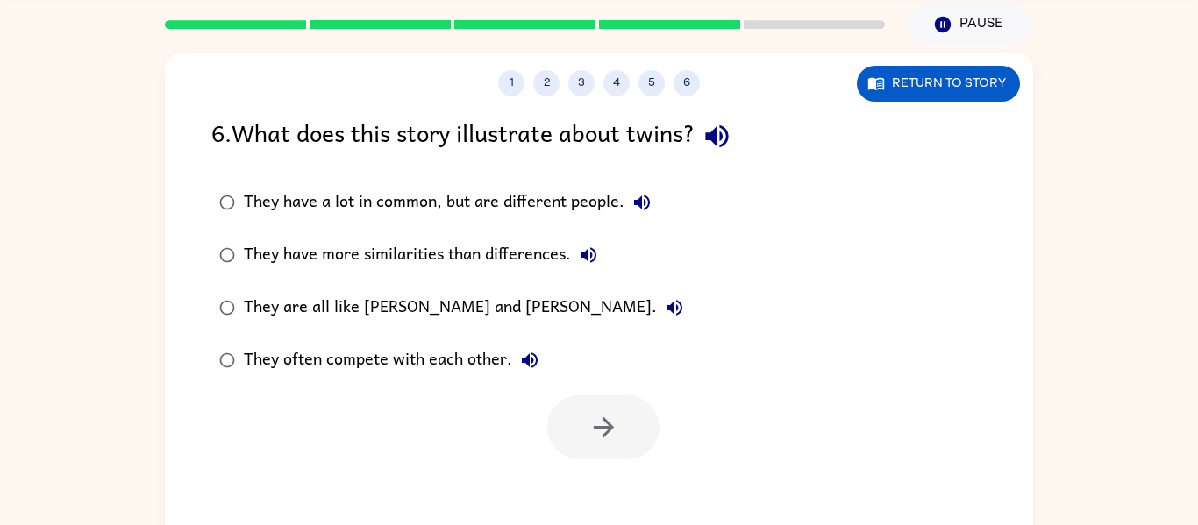
click at [481, 248] on div "They have more similarities than differences." at bounding box center [425, 255] width 362 height 35
click at [626, 436] on button "button" at bounding box center [603, 427] width 112 height 64
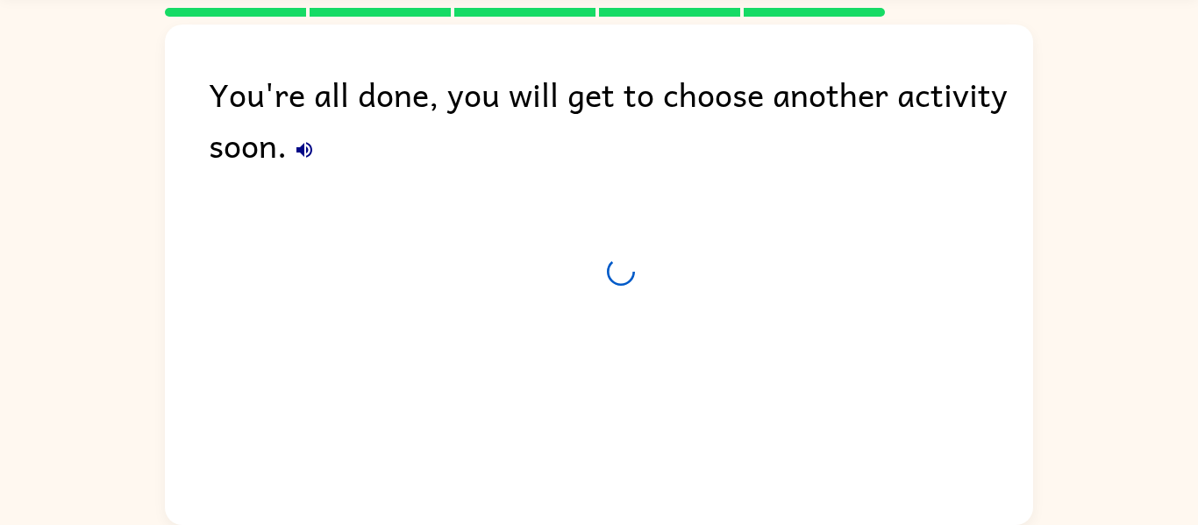
scroll to position [47, 0]
